Goal: Information Seeking & Learning: Learn about a topic

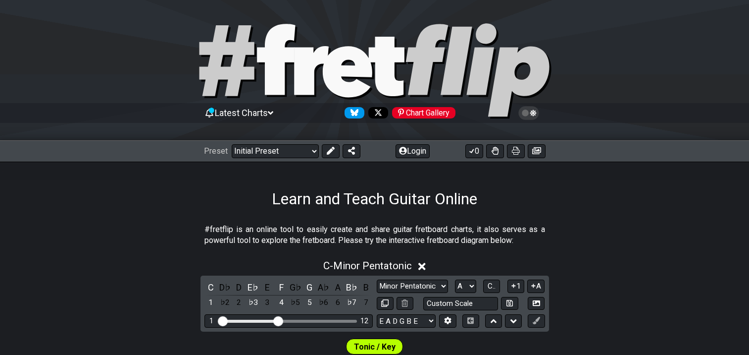
select select "Major / [PERSON_NAME]"
select select "A"
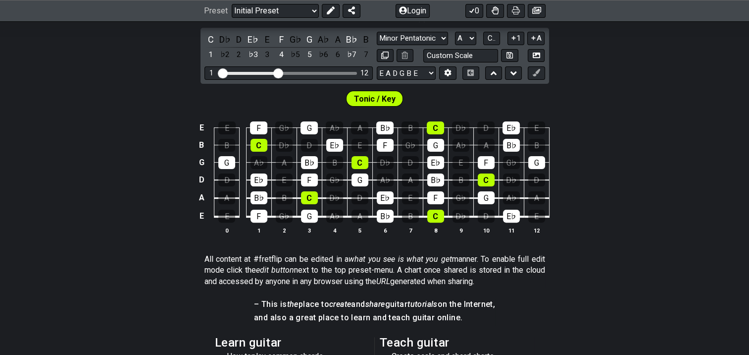
scroll to position [165, 0]
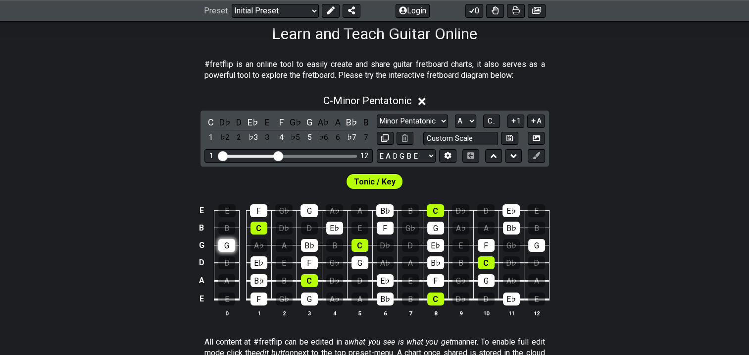
select select "Minor Pentatonic"
select select "C"
click at [228, 243] on div "G" at bounding box center [226, 245] width 17 height 13
click at [424, 103] on icon at bounding box center [422, 101] width 7 height 10
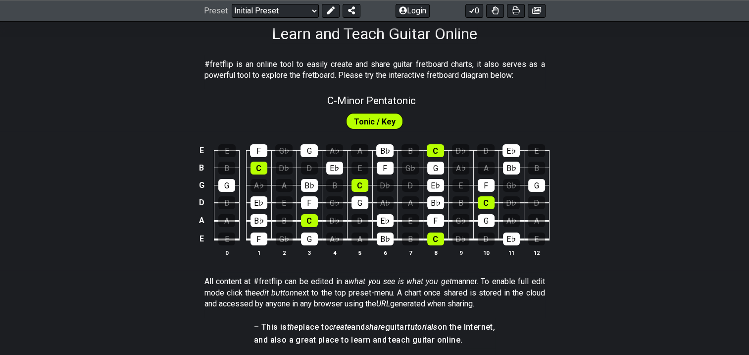
click at [369, 123] on span "Tonic / Key" at bounding box center [375, 121] width 42 height 14
click at [316, 7] on select "Welcome to #fretflip! Initial Preset Custom Preset Minor Pentatonic Major Penta…" at bounding box center [275, 11] width 87 height 14
click at [232, 4] on select "Welcome to #fretflip! Initial Preset Custom Preset Minor Pentatonic Major Penta…" at bounding box center [275, 11] width 87 height 14
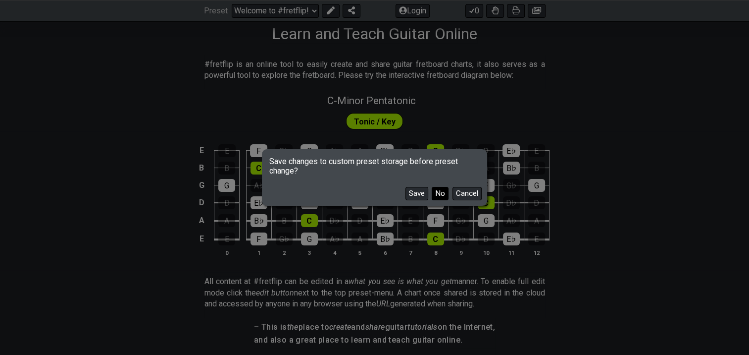
click at [442, 193] on button "No" at bounding box center [440, 193] width 17 height 13
select select "/guitar-scales"
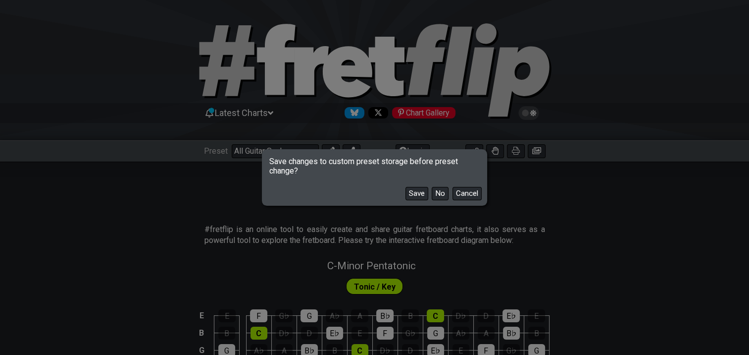
select select "C"
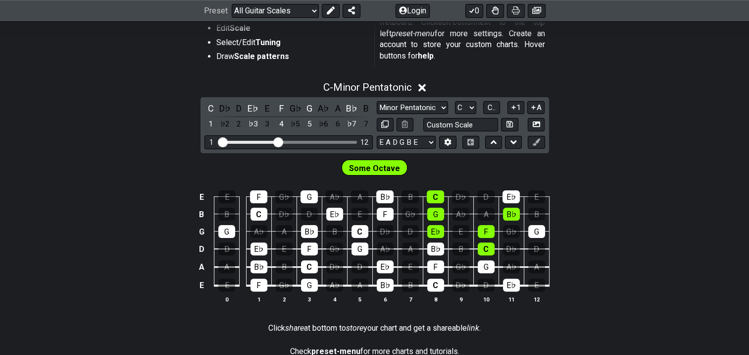
scroll to position [248, 0]
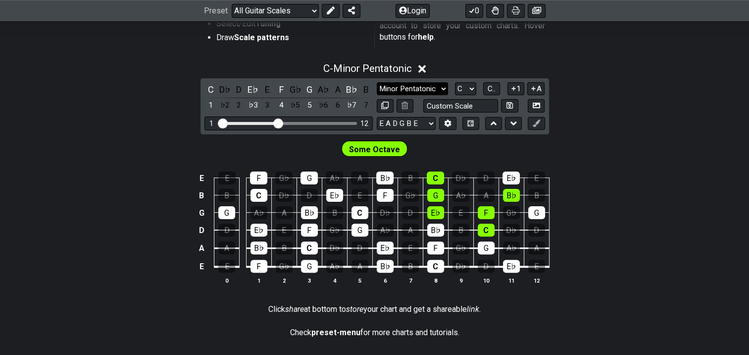
click at [435, 85] on select "Minor Pentatonic Root Minor Pentatonic Major Pentatonic Minor Blues Major Blues…" at bounding box center [412, 88] width 71 height 13
select select "Major / [PERSON_NAME]"
click at [377, 82] on select "Minor Pentatonic Root Minor Pentatonic Major Pentatonic Minor Blues Major Blues…" at bounding box center [412, 88] width 71 height 13
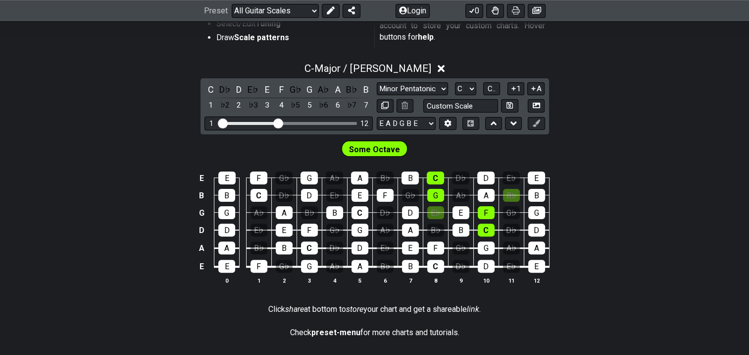
click at [376, 146] on span "Some Octave" at bounding box center [374, 149] width 51 height 14
click at [442, 86] on select "Minor Pentatonic Root Minor Pentatonic Major Pentatonic Minor Blues Major Blues…" at bounding box center [412, 88] width 71 height 13
click at [377, 82] on select "Minor Pentatonic Root Minor Pentatonic Major Pentatonic Minor Blues Major Blues…" at bounding box center [412, 88] width 71 height 13
click at [492, 88] on span "C.." at bounding box center [492, 88] width 8 height 9
click at [492, 88] on span "1..7" at bounding box center [492, 88] width 12 height 9
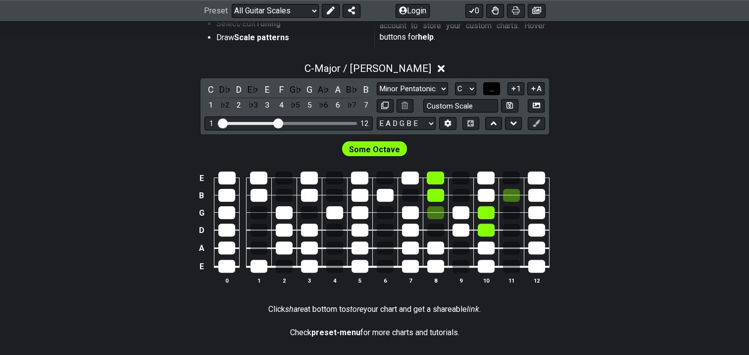
click at [492, 88] on span "..." at bounding box center [492, 88] width 4 height 9
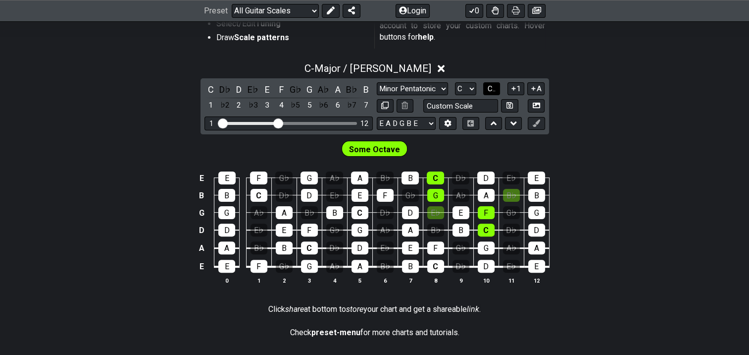
click at [491, 87] on span "C.." at bounding box center [492, 88] width 8 height 9
click at [491, 87] on span "1..7" at bounding box center [492, 88] width 12 height 9
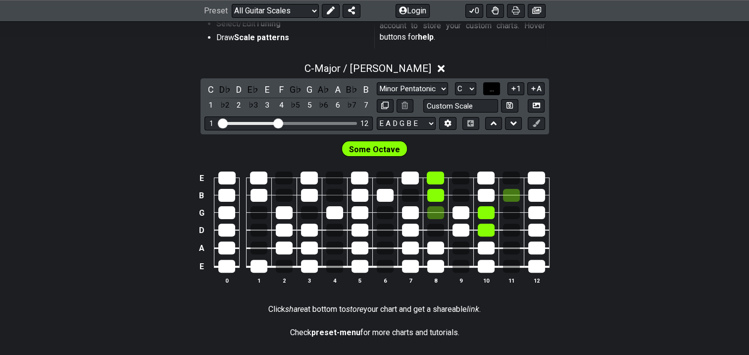
click at [491, 88] on span "..." at bounding box center [492, 88] width 4 height 9
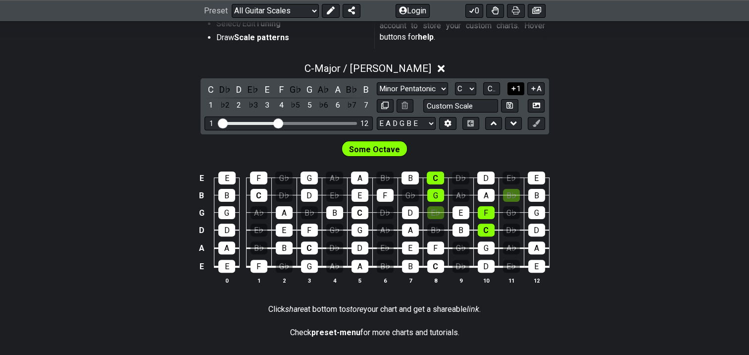
click at [516, 89] on icon at bounding box center [513, 88] width 9 height 7
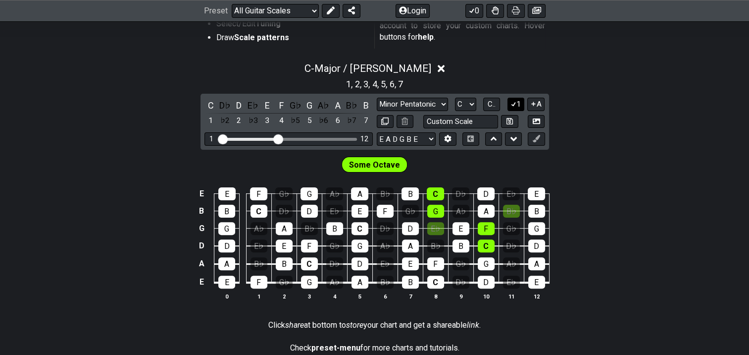
click at [515, 105] on icon at bounding box center [513, 103] width 9 height 7
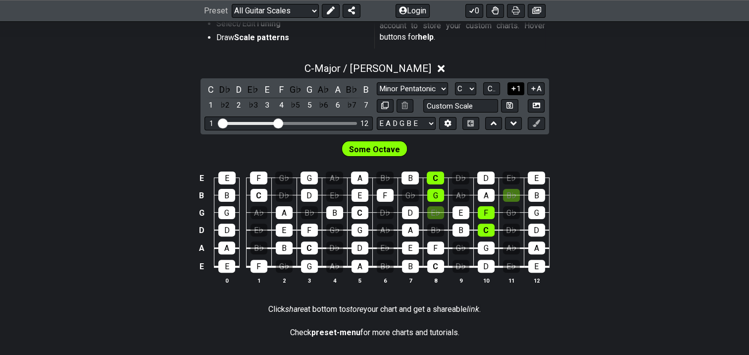
click at [515, 91] on icon at bounding box center [513, 88] width 9 height 7
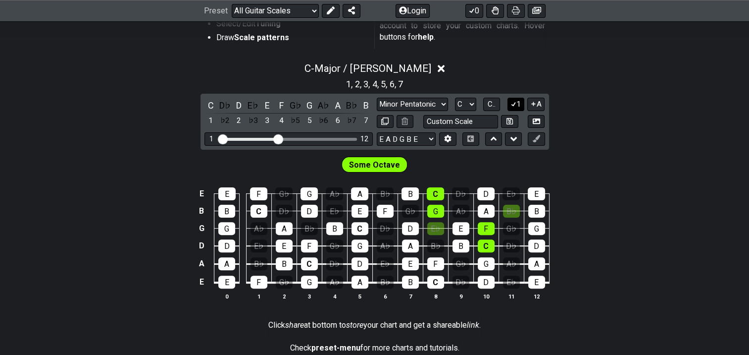
click at [515, 91] on div "C - Major / Ionian 1 , 2 , 3 , 4 , 5 , 6 , 7 C D♭ D E♭ E F G♭ G A♭ A B♭ B 1 ♭2 …" at bounding box center [374, 184] width 749 height 257
click at [515, 102] on icon at bounding box center [513, 103] width 9 height 7
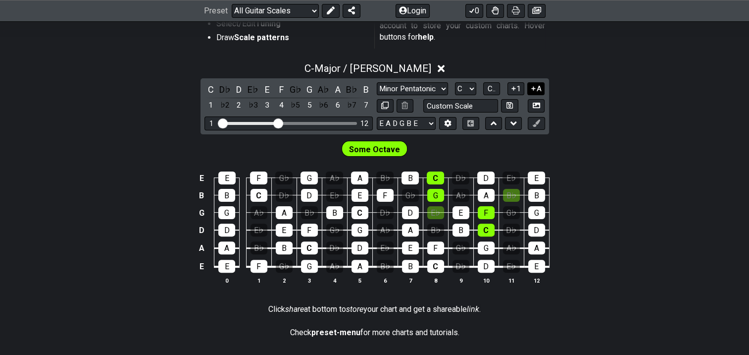
click at [535, 89] on icon at bounding box center [533, 88] width 9 height 7
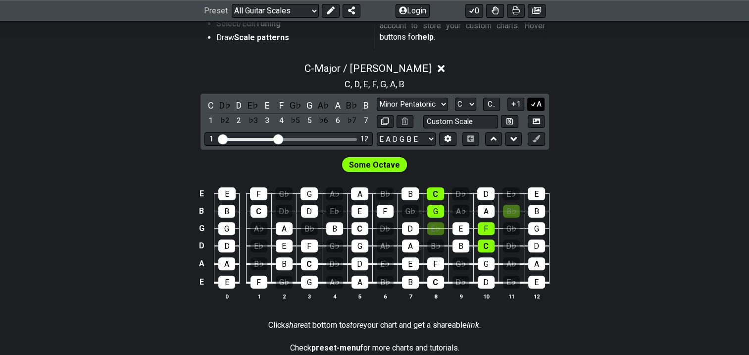
click at [535, 104] on icon at bounding box center [533, 103] width 9 height 7
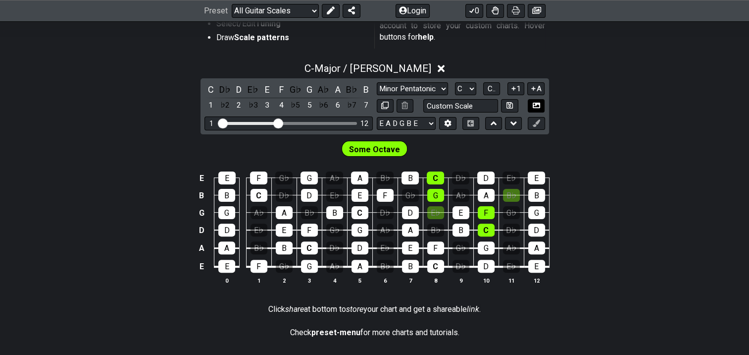
click at [535, 104] on icon at bounding box center [536, 105] width 7 height 5
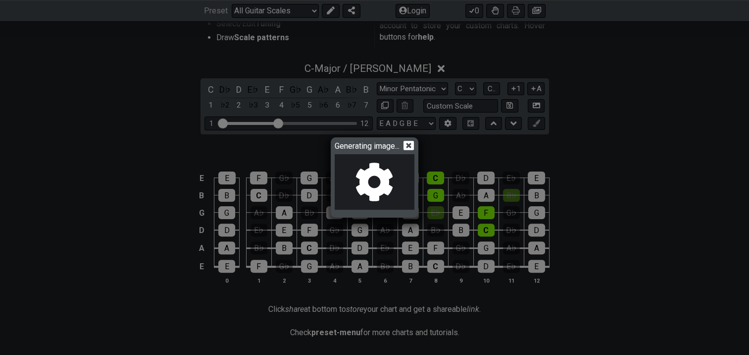
click at [412, 145] on icon at bounding box center [409, 145] width 10 height 10
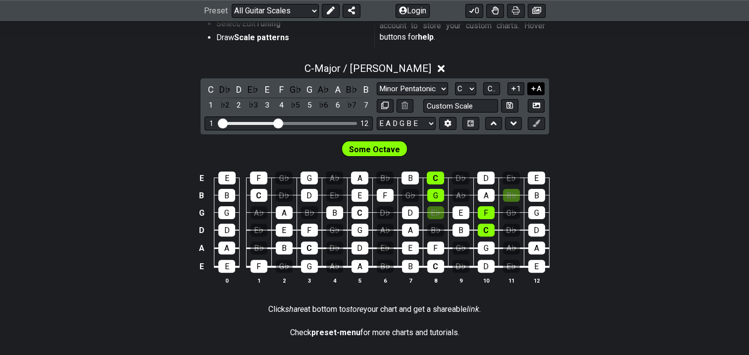
click at [534, 87] on icon at bounding box center [533, 88] width 9 height 7
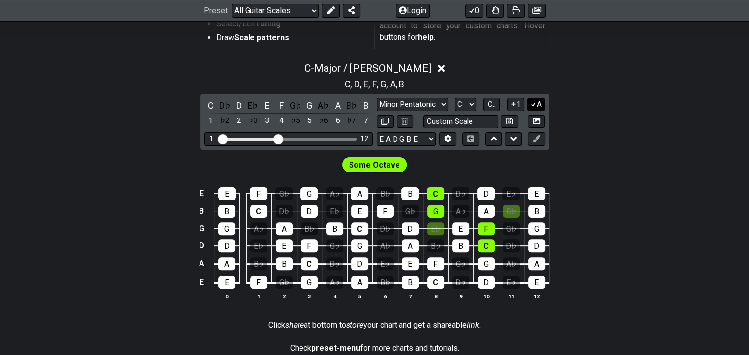
click at [535, 104] on icon at bounding box center [533, 104] width 5 height 4
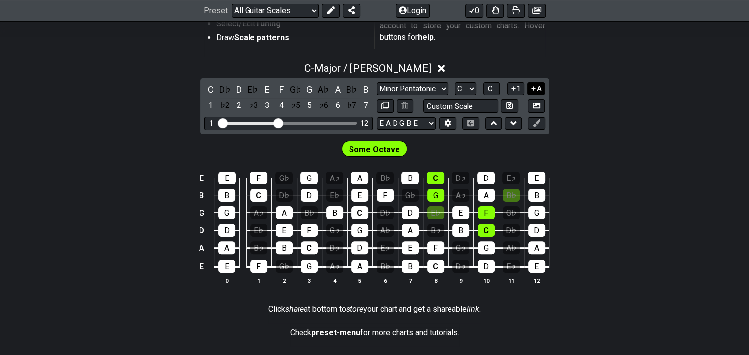
click at [531, 87] on icon at bounding box center [533, 88] width 9 height 7
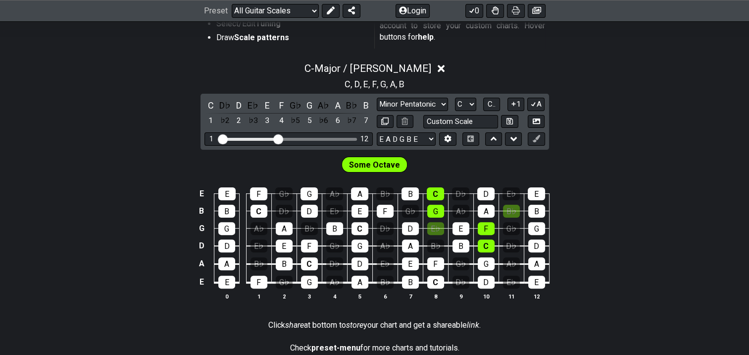
click at [533, 86] on div "C , D , E , F , G , A , B" at bounding box center [374, 83] width 749 height 16
click at [536, 102] on icon at bounding box center [533, 103] width 9 height 7
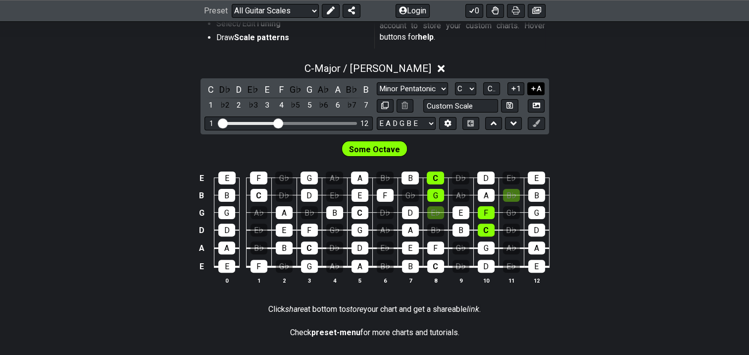
click at [531, 88] on icon at bounding box center [533, 88] width 9 height 7
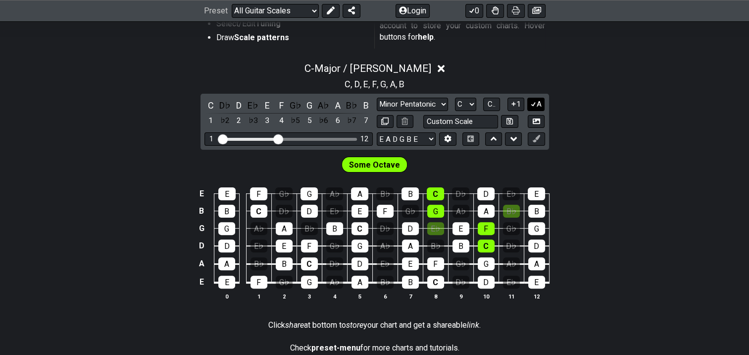
click at [537, 102] on button "A" at bounding box center [536, 104] width 17 height 13
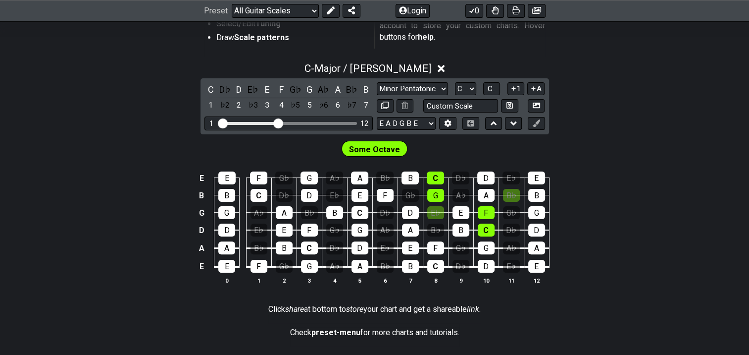
click at [371, 149] on span "Some Octave" at bounding box center [374, 149] width 51 height 14
click at [455, 107] on input "text" at bounding box center [461, 105] width 75 height 13
type input "Custom Scale"
click at [157, 123] on div "C - Major / Ionian C D♭ D E♭ E F G♭ G A♭ A B♭ B 1 ♭2 2 ♭3 3 4 ♭5 5 ♭6 6 ♭7 7 Mi…" at bounding box center [374, 177] width 749 height 242
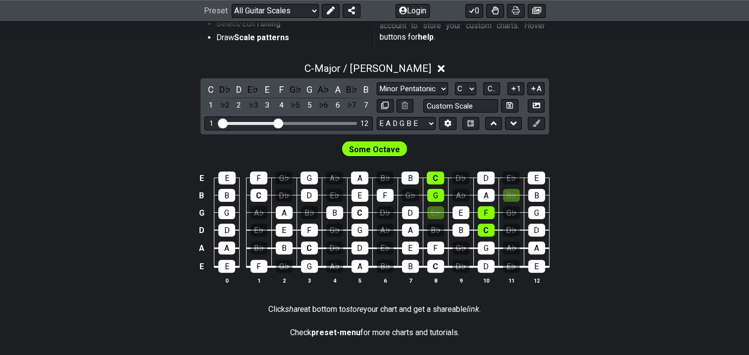
click at [388, 144] on span "Some Octave" at bounding box center [374, 149] width 51 height 14
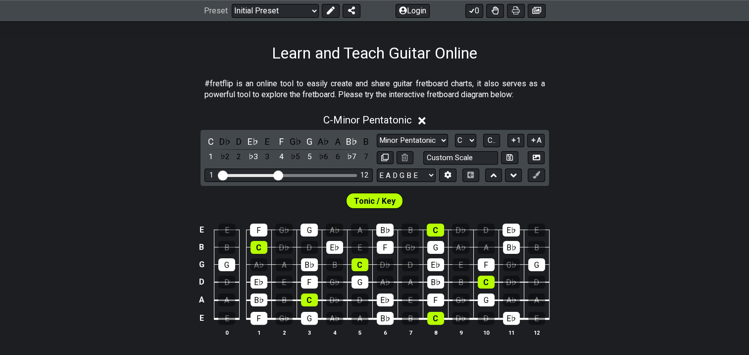
scroll to position [165, 0]
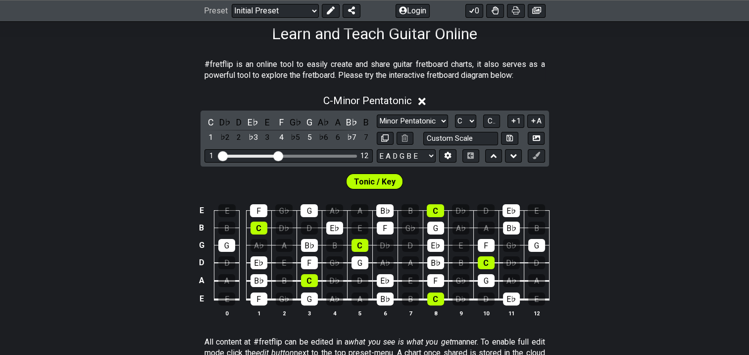
click at [370, 183] on span "Tonic / Key" at bounding box center [375, 181] width 42 height 14
click at [436, 120] on select "Minor Pentatonic Click to edit Minor Pentatonic Major Pentatonic Minor Blues Ma…" at bounding box center [412, 120] width 71 height 13
select select "Major / [PERSON_NAME]"
click at [377, 114] on select "Minor Pentatonic Click to edit Minor Pentatonic Major Pentatonic Minor Blues Ma…" at bounding box center [412, 120] width 71 height 13
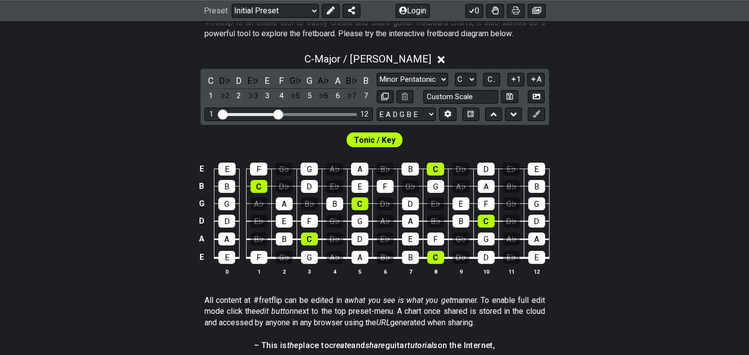
scroll to position [211, 0]
